Goal: Information Seeking & Learning: Learn about a topic

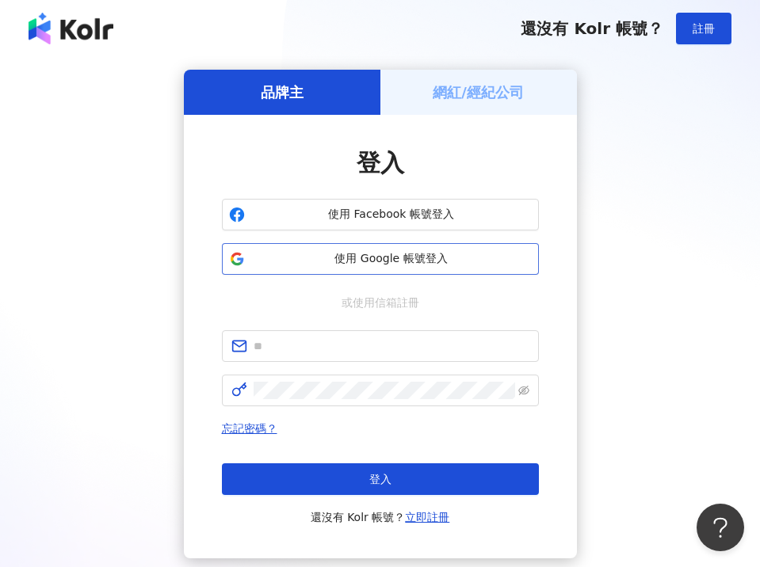
click at [375, 257] on span "使用 Google 帳號登入" at bounding box center [391, 259] width 280 height 16
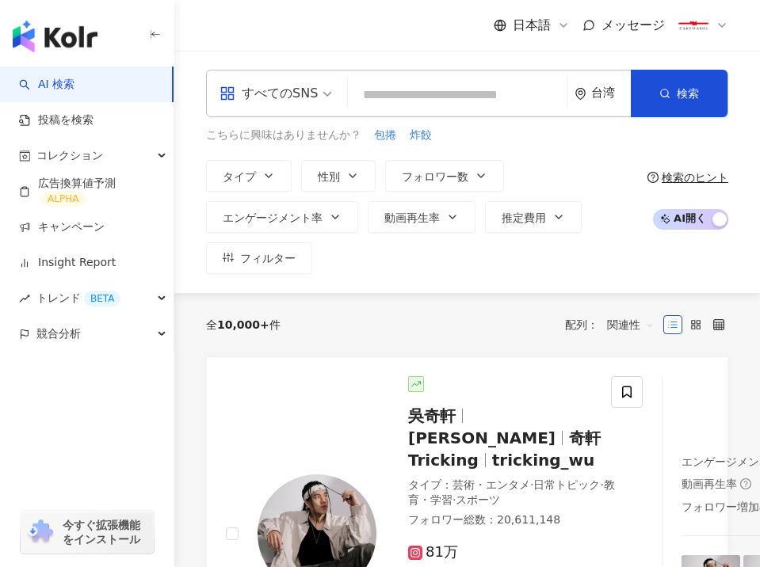
click at [436, 91] on input "search" at bounding box center [457, 95] width 207 height 30
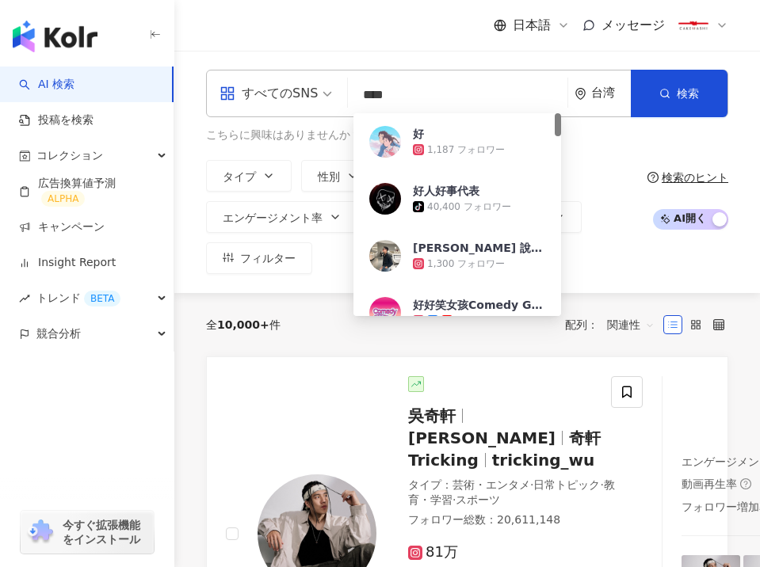
type input "**"
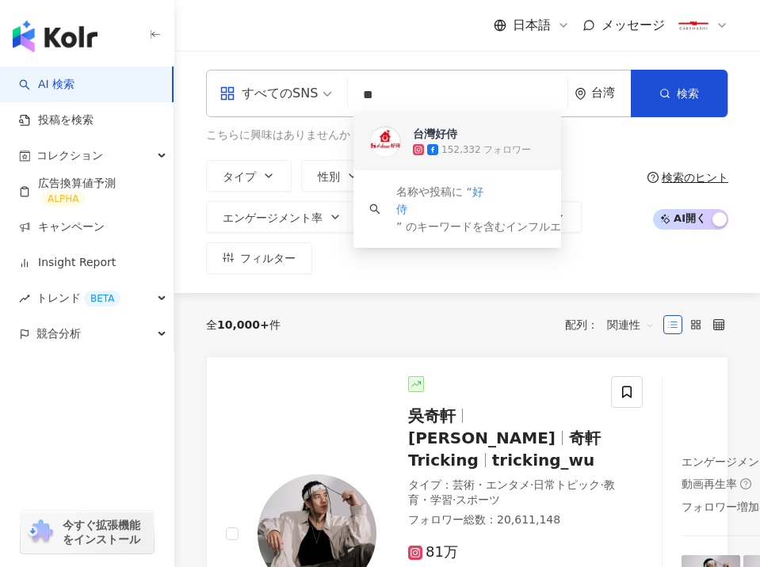
click at [506, 152] on div "152,332 フォロワー" at bounding box center [486, 149] width 90 height 13
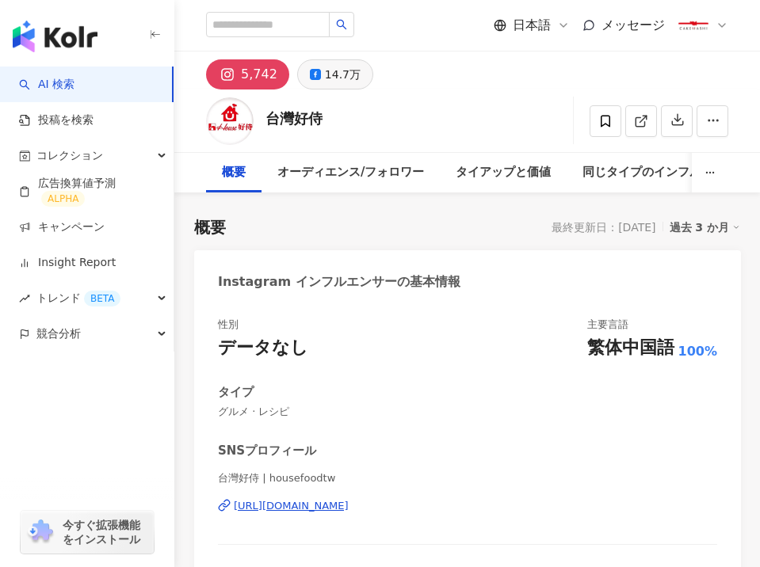
click at [337, 68] on div "14.7万" at bounding box center [343, 74] width 36 height 22
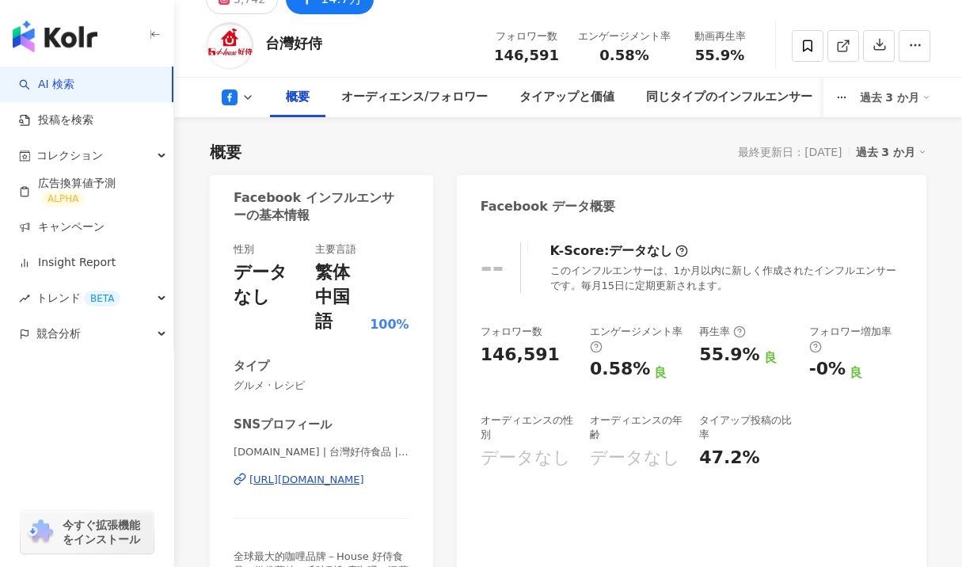
scroll to position [71, 0]
